Goal: Information Seeking & Learning: Understand process/instructions

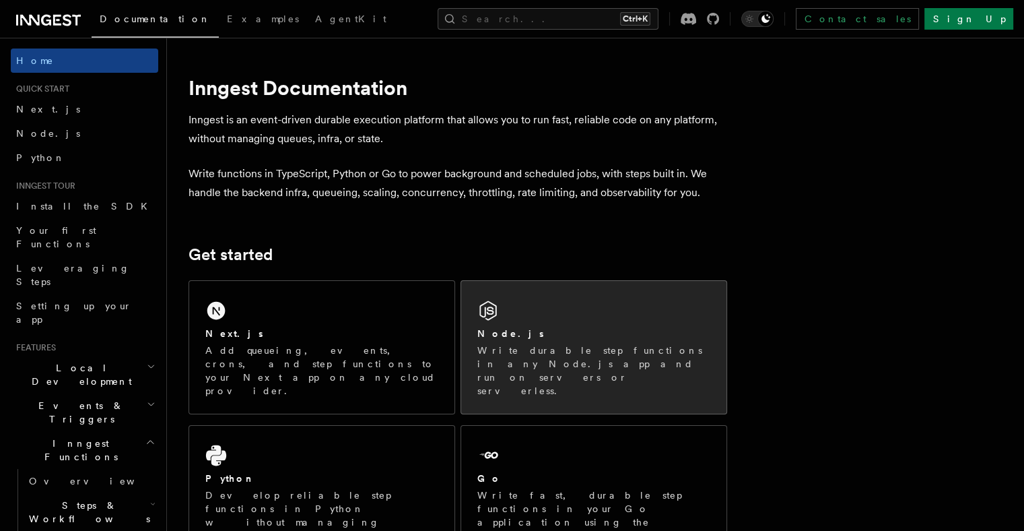
click at [506, 352] on p "Write durable step functions in any Node.js app and run on servers or serverles…" at bounding box center [594, 371] width 233 height 54
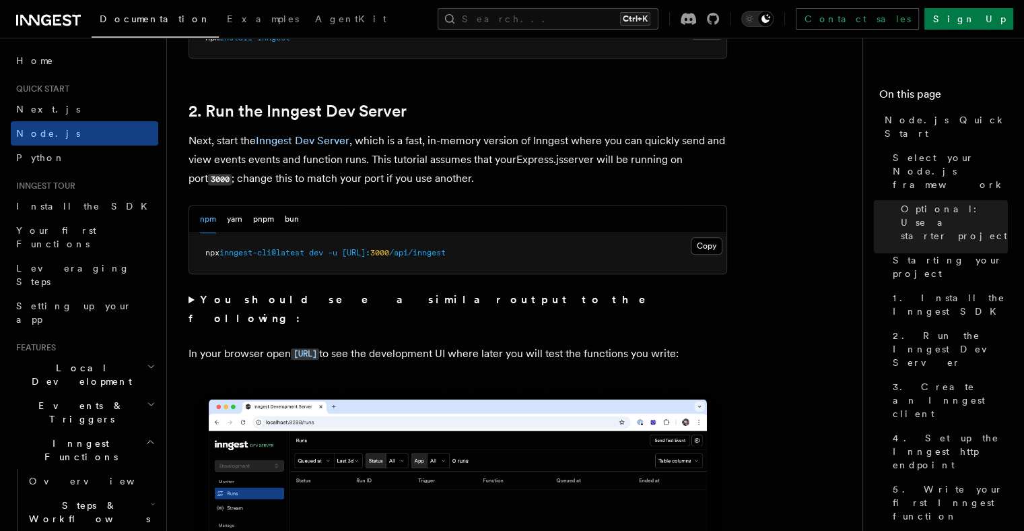
scroll to position [1020, 0]
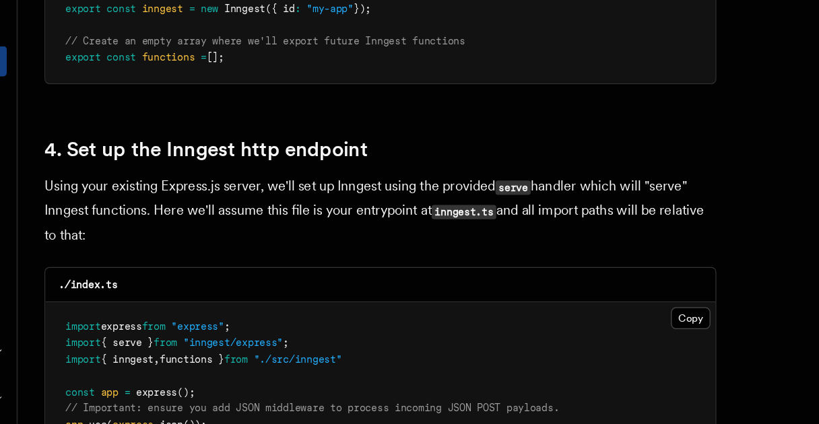
scroll to position [1907, 0]
click at [377, 344] on pre "import express from "express" ; import { serve } from "inngest/express" ; impor…" at bounding box center [457, 425] width 537 height 198
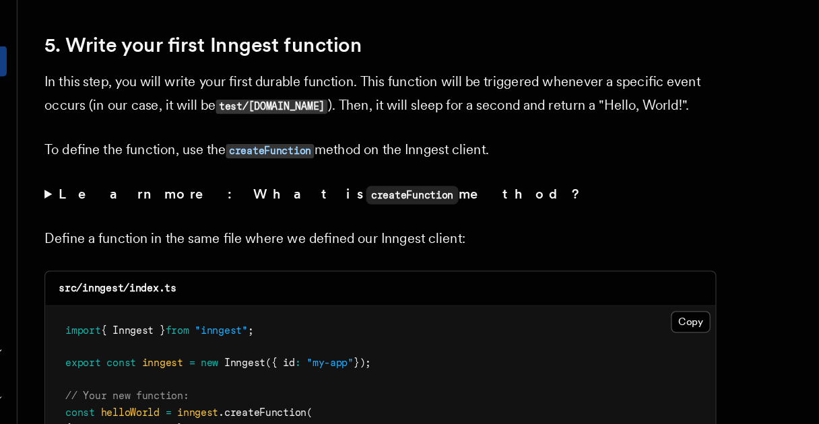
scroll to position [2473, 0]
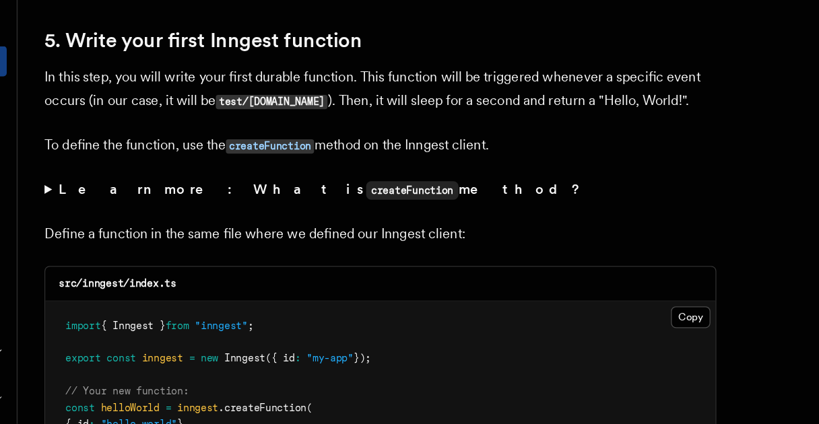
click at [191, 234] on summary "Learn more: What is createFunction method?" at bounding box center [458, 237] width 539 height 20
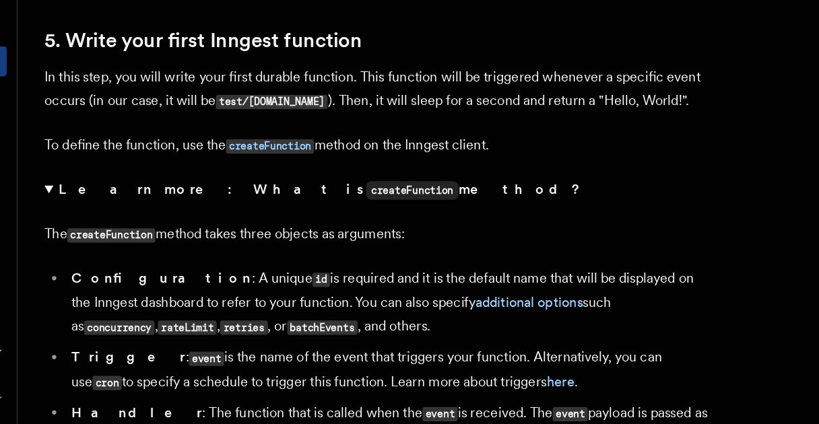
click at [193, 233] on summary "Learn more: What is createFunction method?" at bounding box center [458, 237] width 539 height 20
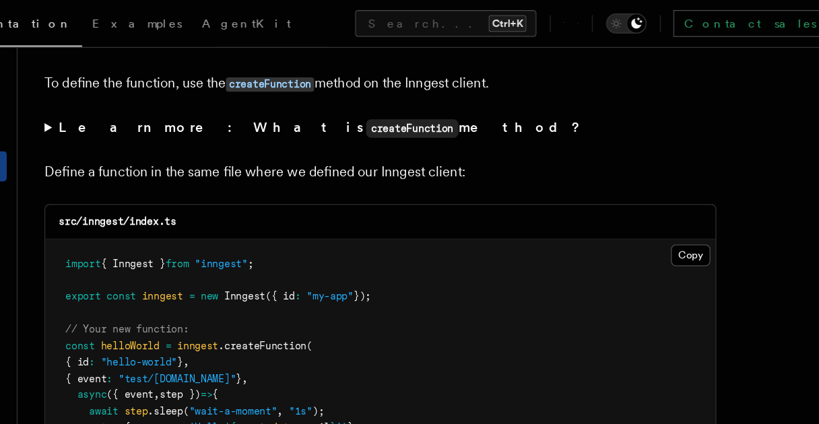
scroll to position [2605, 0]
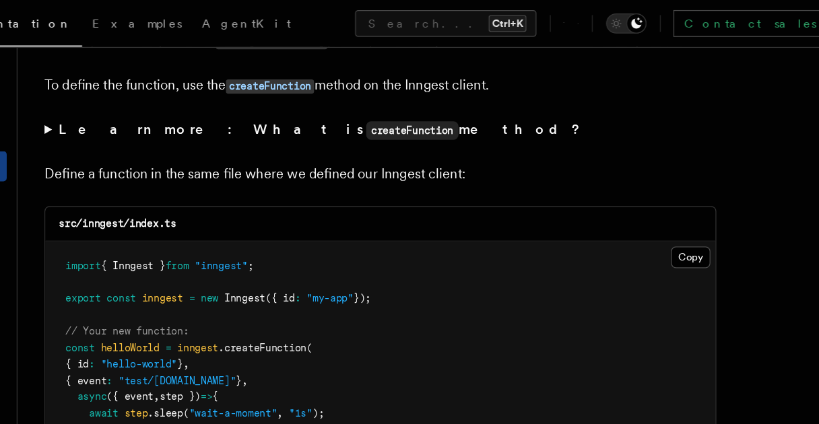
click at [196, 104] on summary "Learn more: What is createFunction method?" at bounding box center [458, 105] width 539 height 20
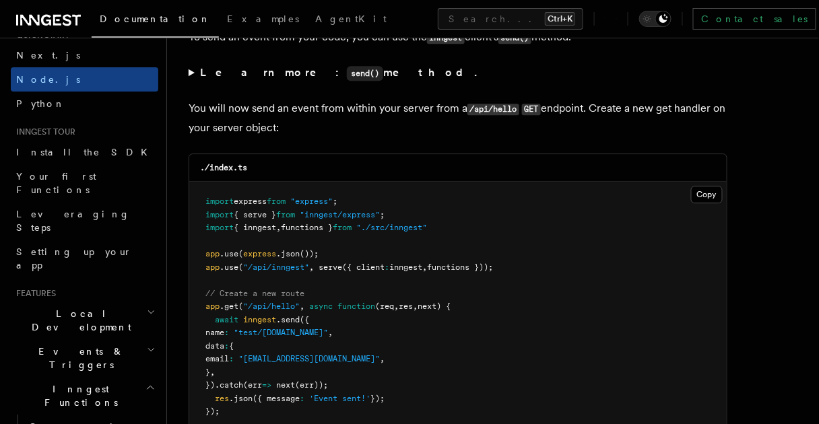
scroll to position [7331, 0]
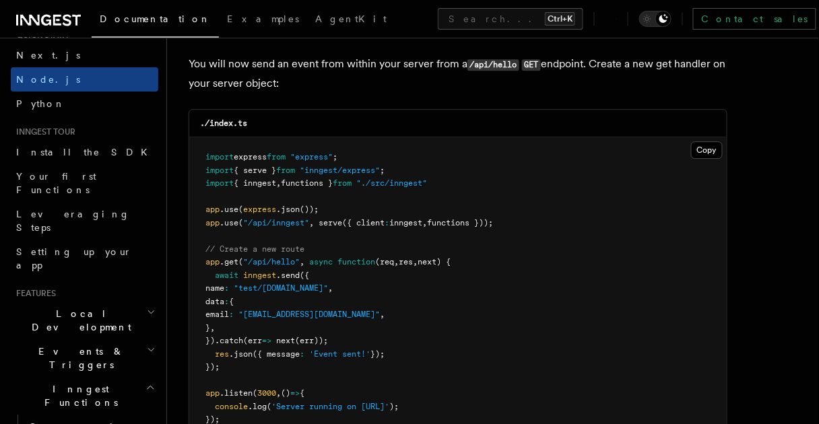
click at [360, 356] on pre "import express from "express" ; import { serve } from "inngest/express" ; impor…" at bounding box center [457, 288] width 537 height 303
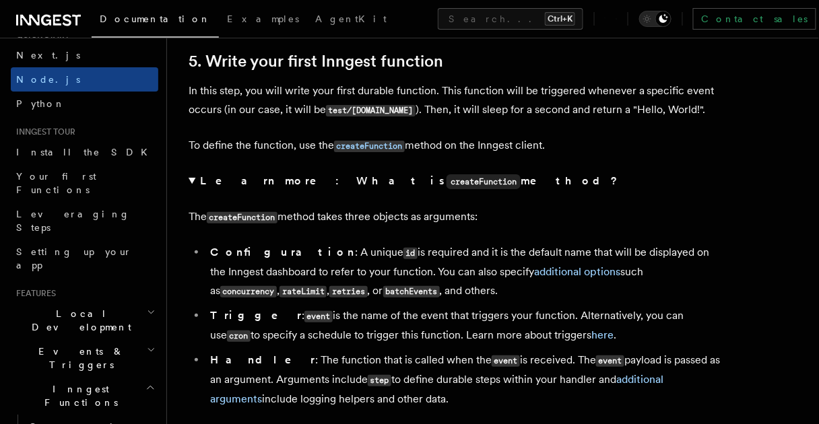
scroll to position [2567, 0]
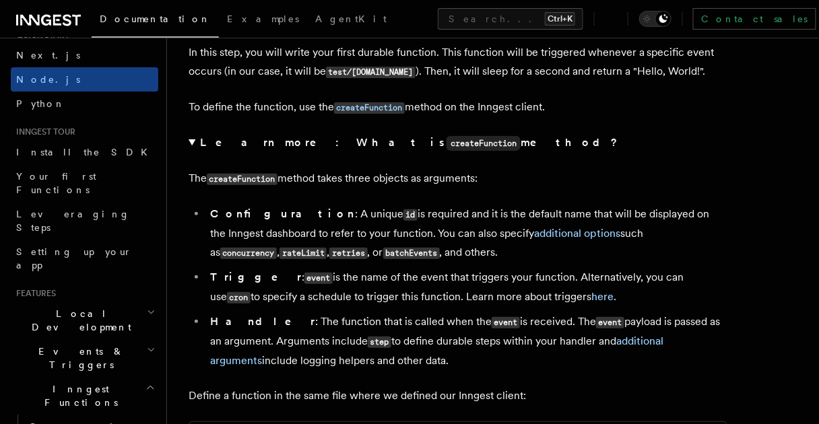
click at [193, 142] on summary "Learn more: What is createFunction method?" at bounding box center [458, 143] width 539 height 20
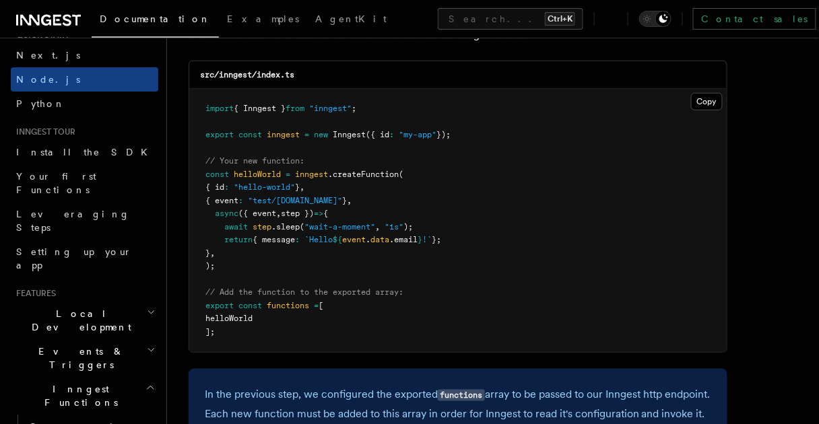
scroll to position [2709, 0]
